Goal: Information Seeking & Learning: Learn about a topic

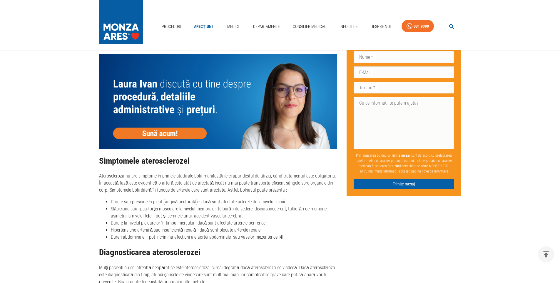
scroll to position [676, 0]
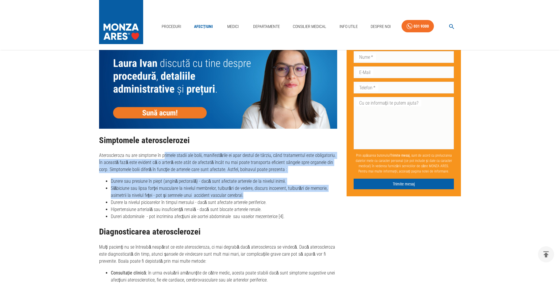
drag, startPoint x: 163, startPoint y: 154, endPoint x: 256, endPoint y: 195, distance: 101.7
click at [256, 195] on div "Simptomele aterosclerozei Ateroscleroza nu are simptome în primele stadii ale b…" at bounding box center [218, 256] width 238 height 240
click at [255, 195] on li "Slăbiciune sau lipsa forței musculare la nivelul membrelor, tulburări de vedere…" at bounding box center [224, 192] width 227 height 14
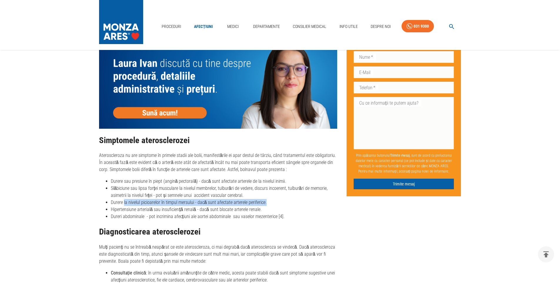
drag, startPoint x: 126, startPoint y: 203, endPoint x: 269, endPoint y: 206, distance: 143.5
click at [269, 206] on li "Durere la nivelul picioarelor în timpul mersului - dacă sunt afectate arterele …" at bounding box center [224, 202] width 227 height 7
click at [203, 209] on li "Hipertensiune arterială sau insuficiență renală - dacă sunt blocate arterele re…" at bounding box center [224, 209] width 227 height 7
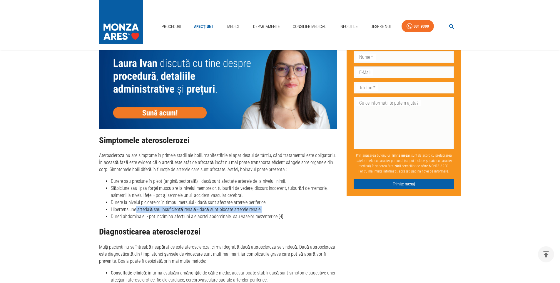
drag, startPoint x: 137, startPoint y: 209, endPoint x: 259, endPoint y: 209, distance: 122.3
click at [259, 209] on li "Hipertensiune arterială sau insuficiență renală - dacă sunt blocate arterele re…" at bounding box center [224, 209] width 227 height 7
click at [242, 210] on li "Hipertensiune arterială sau insuficiență renală - dacă sunt blocate arterele re…" at bounding box center [224, 209] width 227 height 7
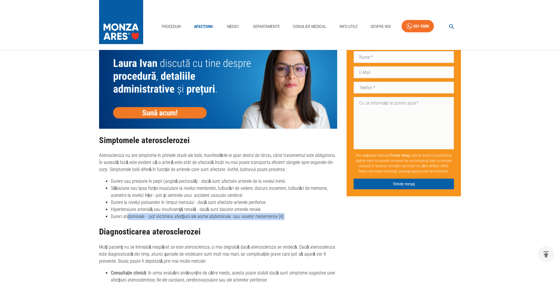
drag, startPoint x: 128, startPoint y: 216, endPoint x: 299, endPoint y: 217, distance: 171.4
click at [299, 217] on li "Dureri abdominale - pot incrimina afecțiuni ale aortei abdominale sau vaselor m…" at bounding box center [224, 216] width 227 height 7
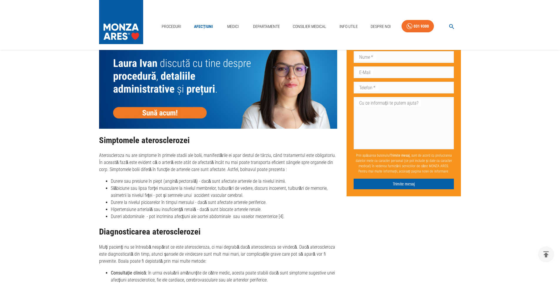
click at [229, 224] on div "Simptomele aterosclerozei Ateroscleroza nu are simptome în primele stadii ale b…" at bounding box center [218, 256] width 238 height 240
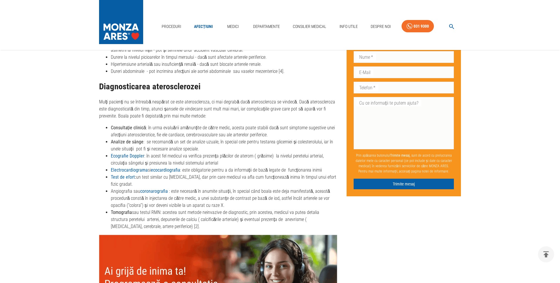
scroll to position [823, 0]
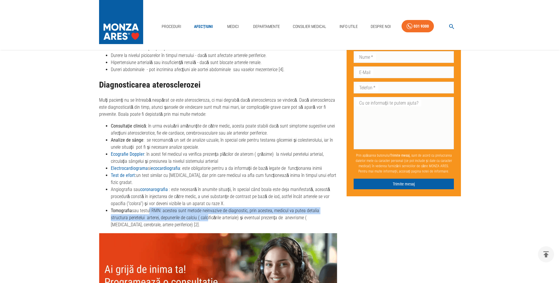
drag, startPoint x: 149, startPoint y: 203, endPoint x: 190, endPoint y: 211, distance: 41.3
click at [190, 211] on li "Tomografia sau testul RMN: acestea sunt metode neinvazive de diagnostic, prin a…" at bounding box center [224, 217] width 227 height 21
click at [164, 211] on li "Tomografia sau testul RMN: acestea sunt metode neinvazive de diagnostic, prin a…" at bounding box center [224, 217] width 227 height 21
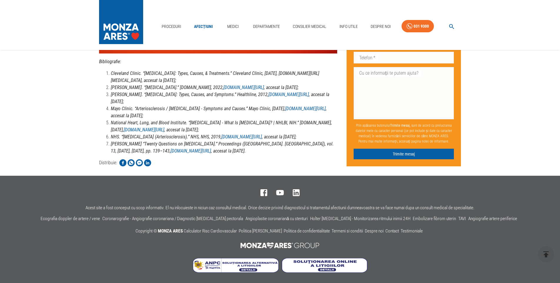
scroll to position [1924, 0]
